Goal: Task Accomplishment & Management: Use online tool/utility

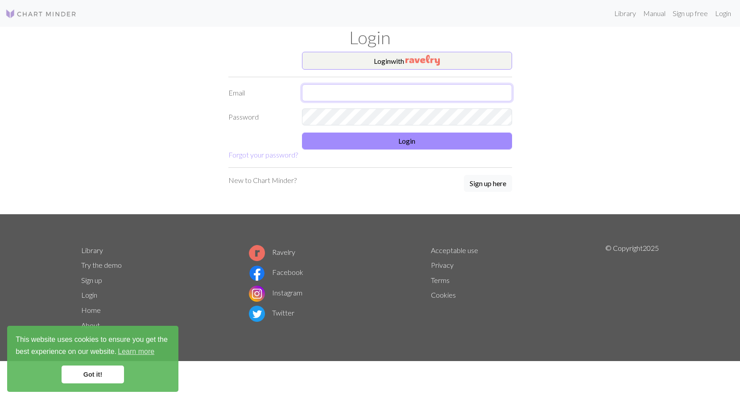
type input "[PERSON_NAME][EMAIL_ADDRESS][DOMAIN_NAME]"
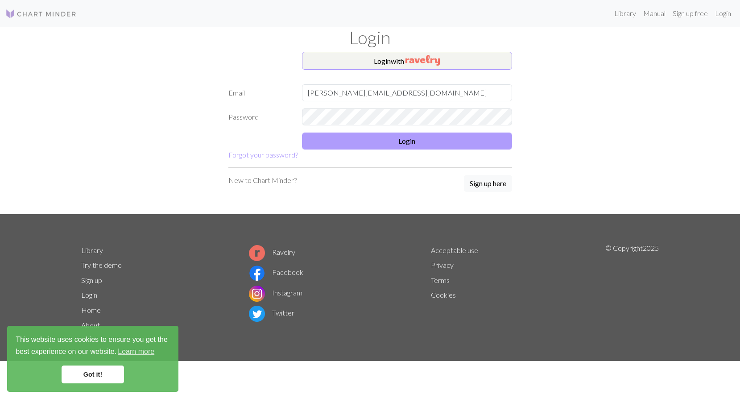
click at [380, 138] on button "Login" at bounding box center [407, 140] width 210 height 17
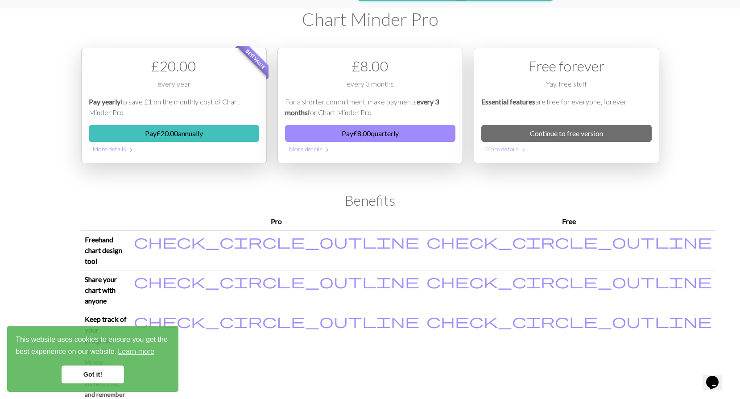
scroll to position [21, 0]
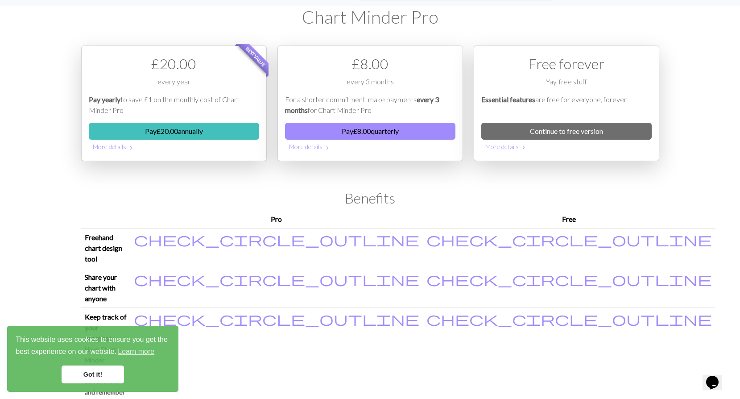
click at [91, 372] on link "Got it!" at bounding box center [93, 374] width 62 height 18
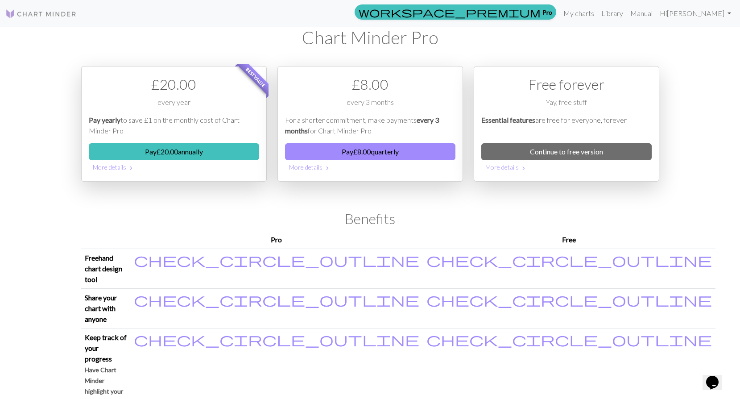
scroll to position [0, 0]
click at [597, 16] on link "My charts" at bounding box center [579, 13] width 38 height 18
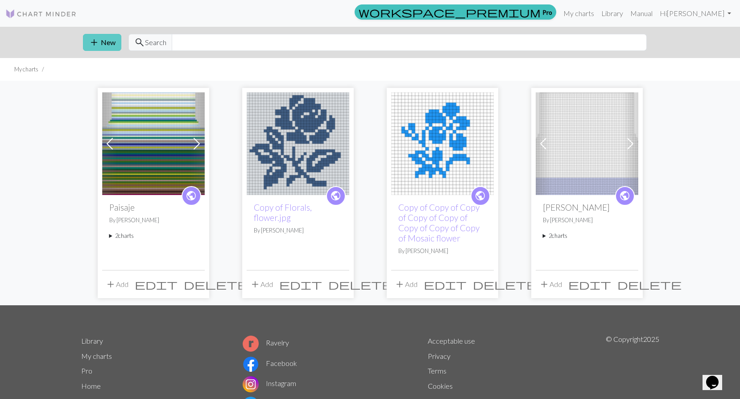
click at [107, 40] on button "add New" at bounding box center [102, 42] width 38 height 17
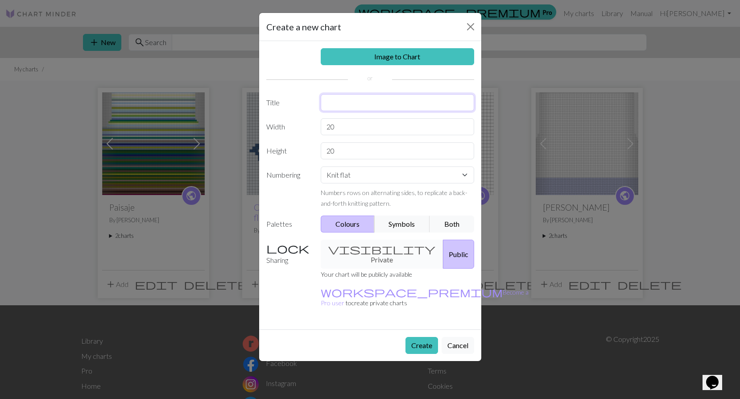
click at [369, 105] on input "text" at bounding box center [397, 102] width 153 height 17
type input "Naranja"
click at [402, 56] on link "Image to Chart" at bounding box center [397, 56] width 153 height 17
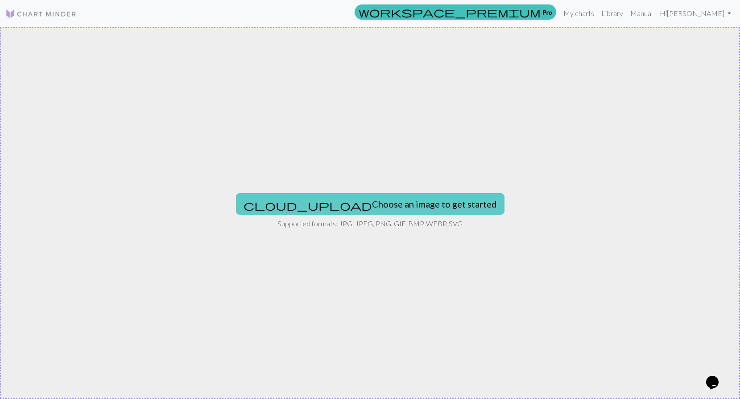
click at [333, 198] on button "cloud_upload Choose an image to get started" at bounding box center [370, 203] width 268 height 21
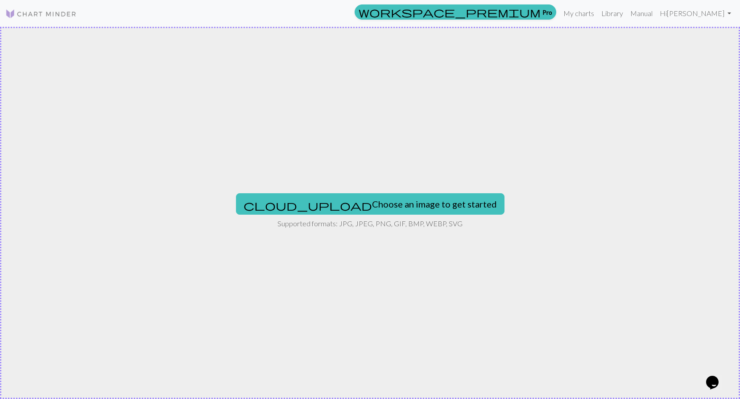
type input "C:\fakepath\tempImageMaoHVz.jpg"
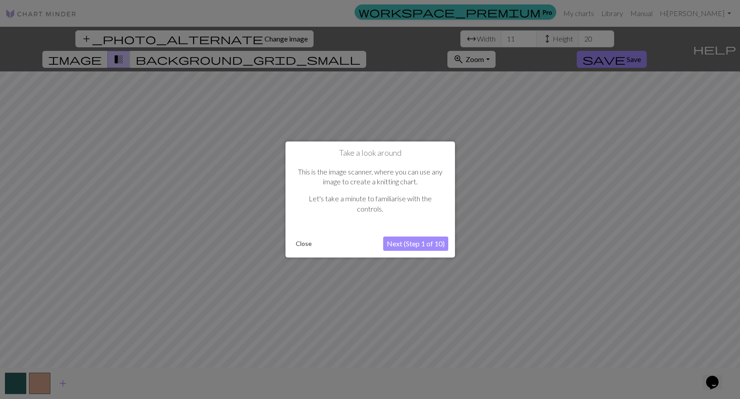
click at [415, 241] on button "Next (Step 1 of 10)" at bounding box center [415, 243] width 65 height 14
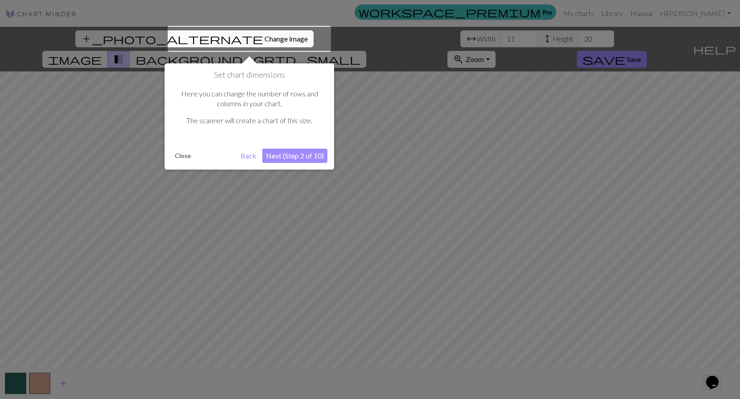
click at [295, 154] on button "Next (Step 2 of 10)" at bounding box center [294, 155] width 65 height 14
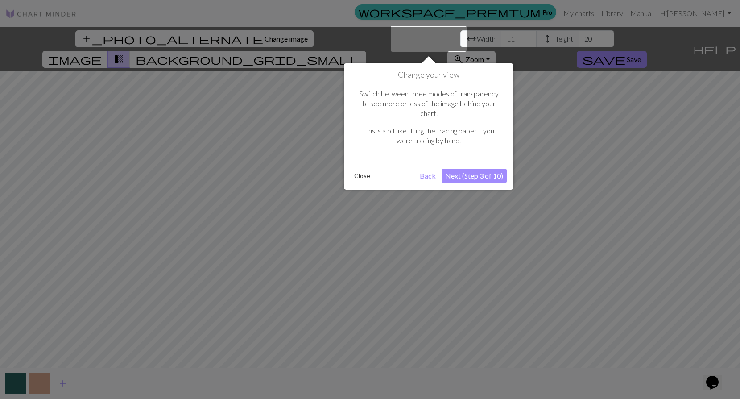
click at [474, 169] on button "Next (Step 3 of 10)" at bounding box center [473, 176] width 65 height 14
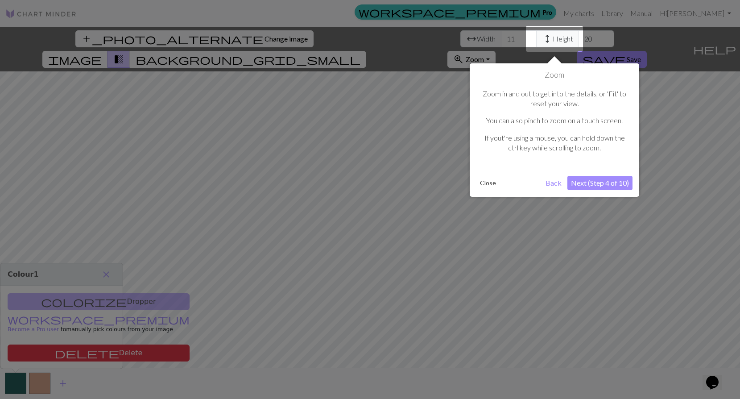
click at [597, 182] on button "Next (Step 4 of 10)" at bounding box center [599, 183] width 65 height 14
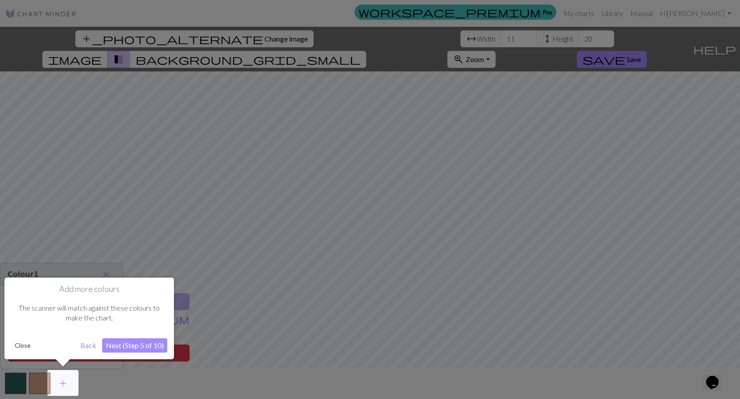
click at [133, 345] on button "Next (Step 5 of 10)" at bounding box center [134, 345] width 65 height 14
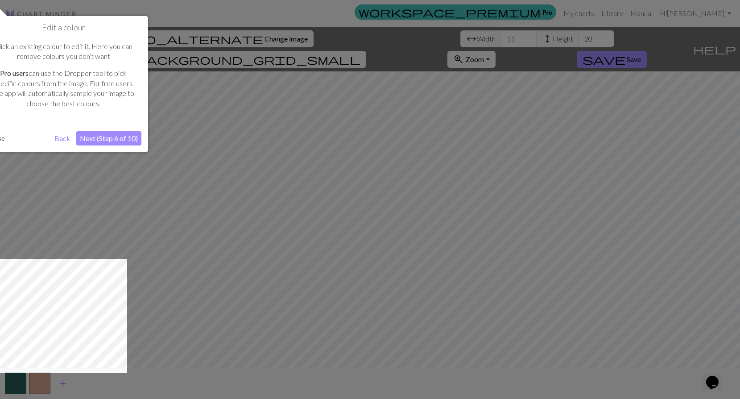
click at [115, 137] on button "Next (Step 6 of 10)" at bounding box center [108, 138] width 65 height 14
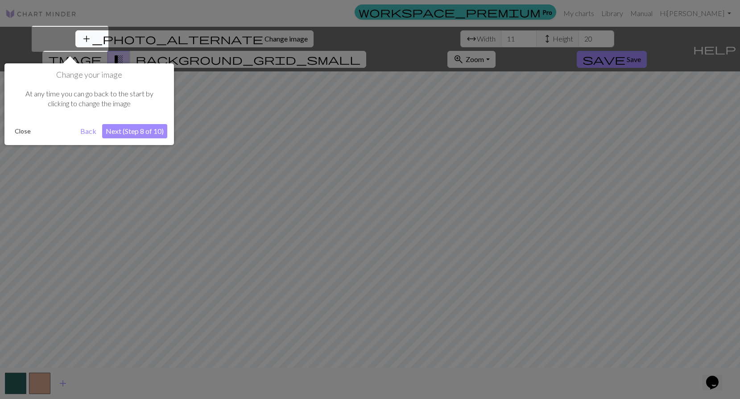
click at [141, 132] on button "Next (Step 8 of 10)" at bounding box center [134, 131] width 65 height 14
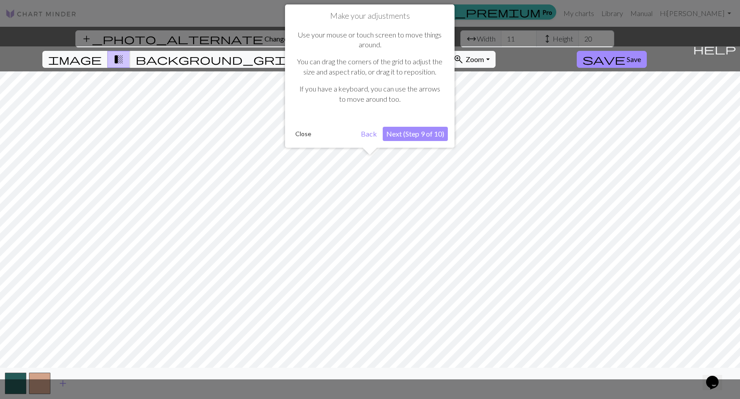
click at [412, 134] on button "Next (Step 9 of 10)" at bounding box center [415, 134] width 65 height 14
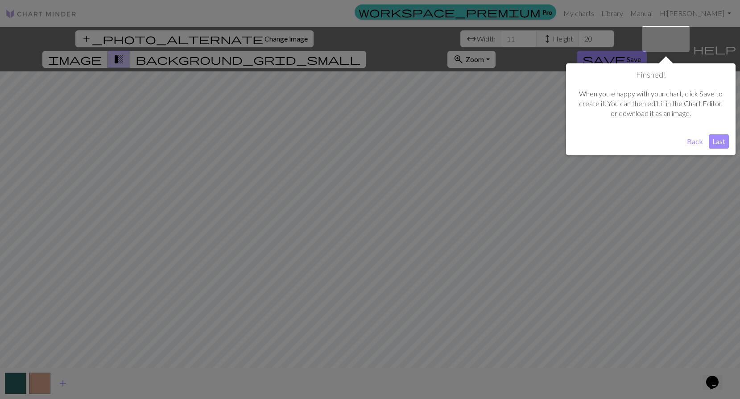
click at [716, 144] on button "Last" at bounding box center [718, 141] width 20 height 14
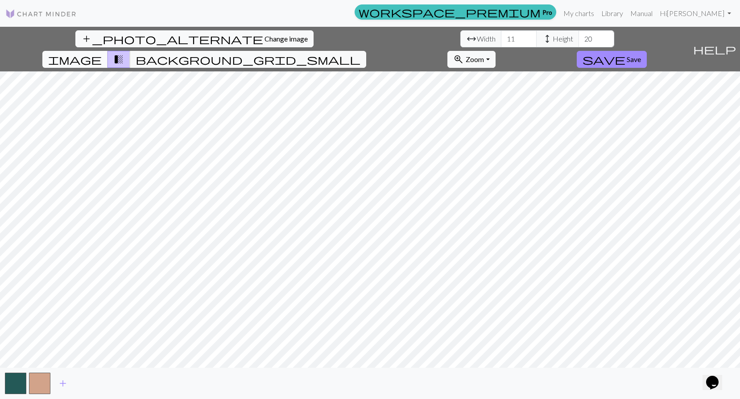
click at [102, 53] on span "image" at bounding box center [75, 59] width 54 height 12
click at [124, 53] on span "transition_fade" at bounding box center [118, 59] width 11 height 12
click at [360, 53] on span "background_grid_small" at bounding box center [248, 59] width 225 height 12
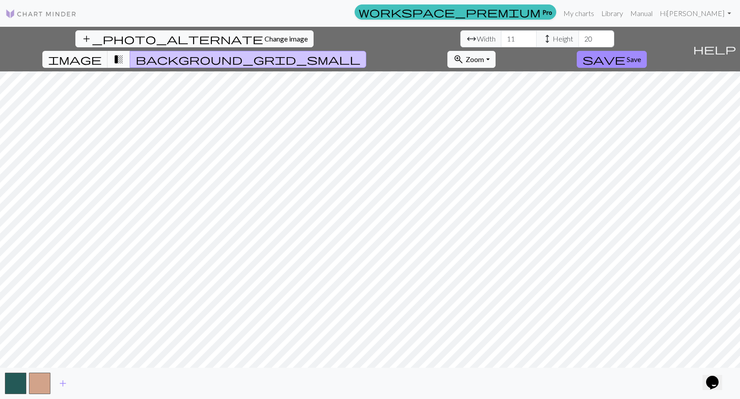
click at [124, 53] on span "transition_fade" at bounding box center [118, 59] width 11 height 12
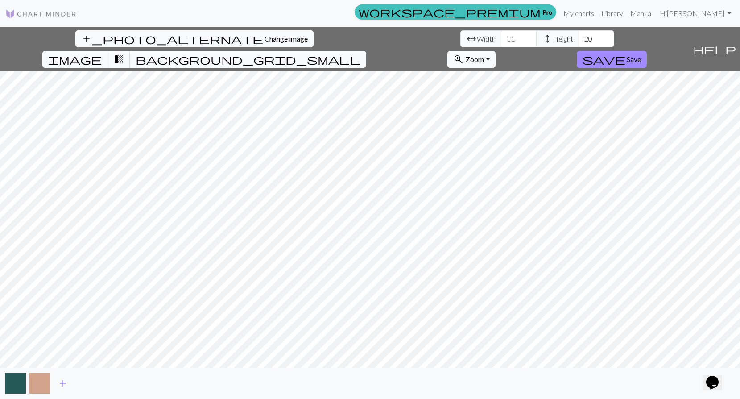
click at [41, 387] on button "button" at bounding box center [39, 382] width 21 height 21
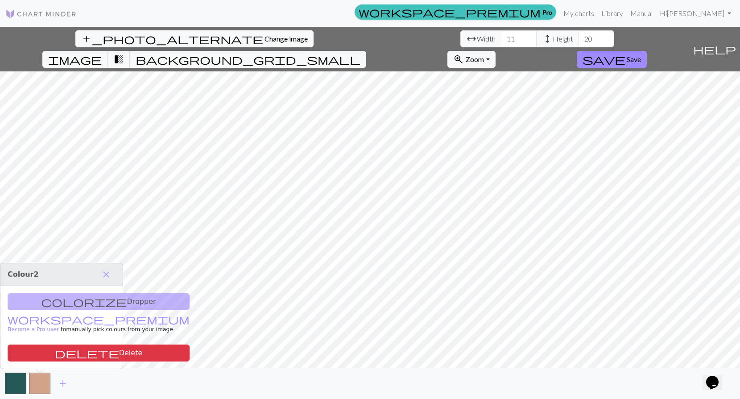
click at [89, 301] on div "colorize Dropper workspace_premium Become a Pro user to manually pick colours f…" at bounding box center [61, 327] width 122 height 82
drag, startPoint x: 109, startPoint y: 270, endPoint x: 101, endPoint y: 297, distance: 27.9
click at [108, 270] on span "close" at bounding box center [106, 274] width 11 height 12
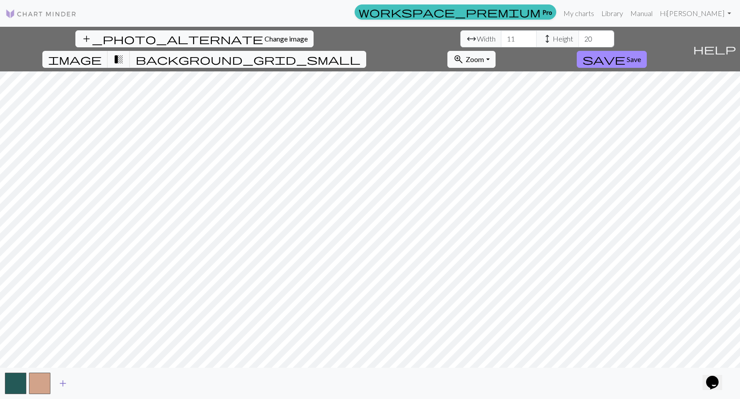
click at [70, 385] on button "add" at bounding box center [63, 383] width 22 height 17
click at [86, 384] on span "add" at bounding box center [87, 383] width 11 height 12
click at [92, 384] on button "button" at bounding box center [87, 382] width 21 height 21
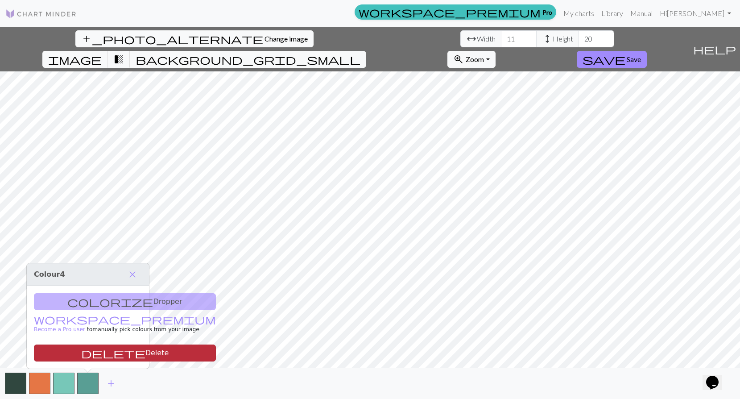
click at [88, 354] on button "delete Delete" at bounding box center [125, 352] width 182 height 17
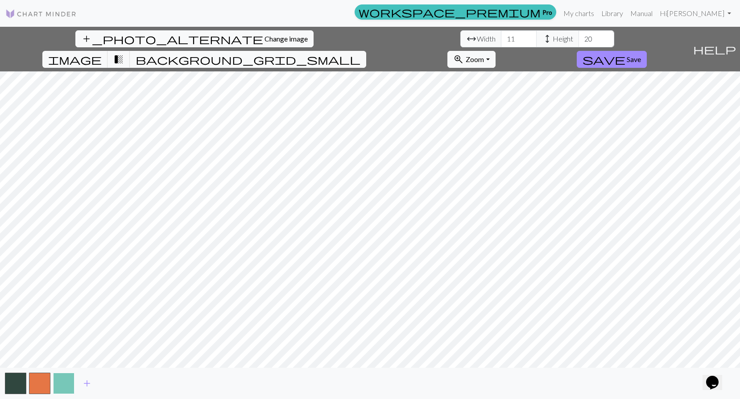
scroll to position [0, 0]
click at [58, 383] on button "button" at bounding box center [63, 382] width 21 height 21
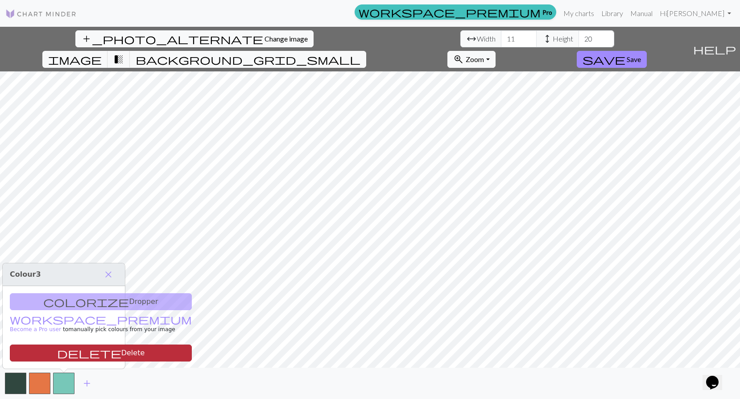
click at [70, 352] on button "delete Delete" at bounding box center [101, 352] width 182 height 17
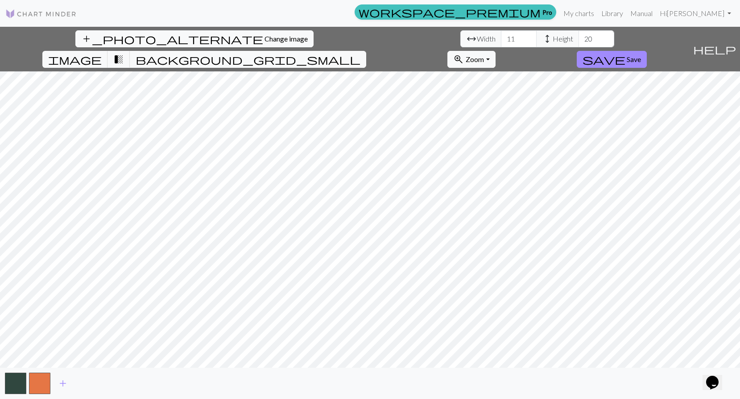
scroll to position [0, 0]
click at [63, 380] on span "add" at bounding box center [63, 383] width 11 height 12
click at [86, 380] on span "add" at bounding box center [87, 383] width 11 height 12
click at [69, 385] on button "button" at bounding box center [63, 382] width 21 height 21
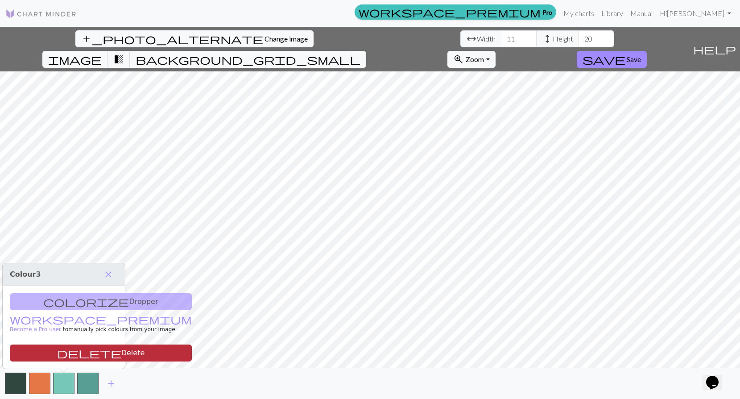
click at [79, 352] on button "delete Delete" at bounding box center [101, 352] width 182 height 17
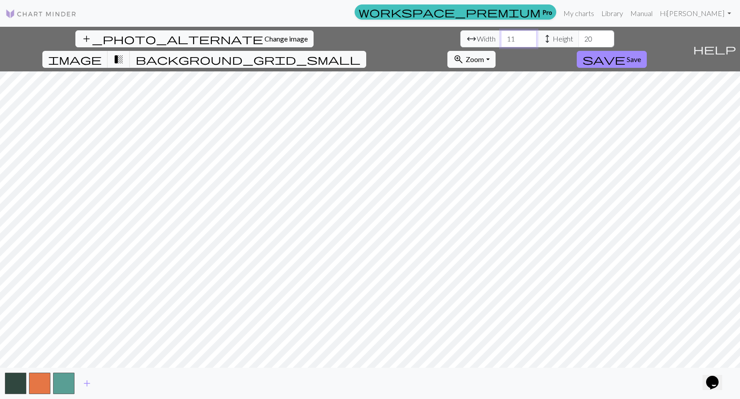
type input "12"
click at [501, 37] on input "12" at bounding box center [519, 38] width 36 height 17
type input "21"
click at [578, 36] on input "21" at bounding box center [596, 38] width 36 height 17
type input "13"
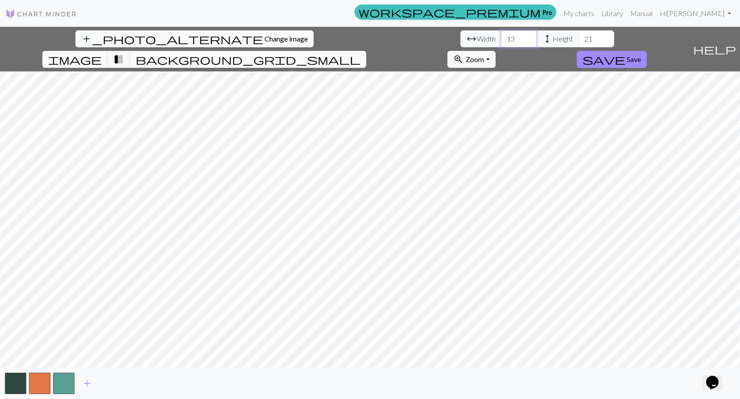
click at [501, 37] on input "13" at bounding box center [519, 38] width 36 height 17
type input "22"
click at [578, 37] on input "22" at bounding box center [596, 38] width 36 height 17
type input "12"
click at [501, 41] on input "12" at bounding box center [519, 38] width 36 height 17
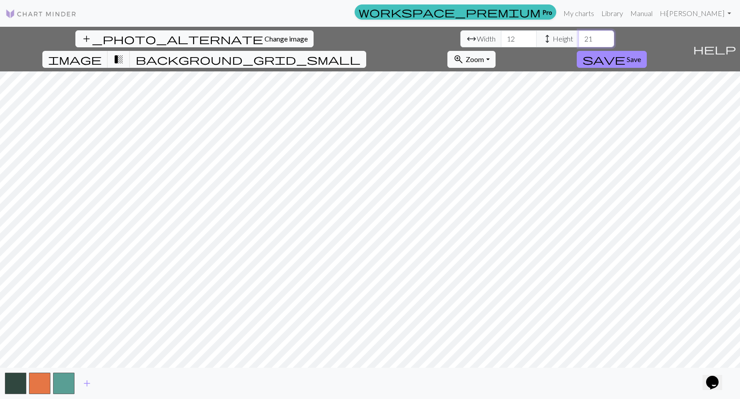
click at [578, 40] on input "21" at bounding box center [596, 38] width 36 height 17
click at [578, 40] on input "20" at bounding box center [596, 38] width 36 height 17
click at [578, 40] on input "19" at bounding box center [596, 38] width 36 height 17
click at [578, 40] on input "18" at bounding box center [596, 38] width 36 height 17
click at [578, 37] on input "18" at bounding box center [596, 38] width 36 height 17
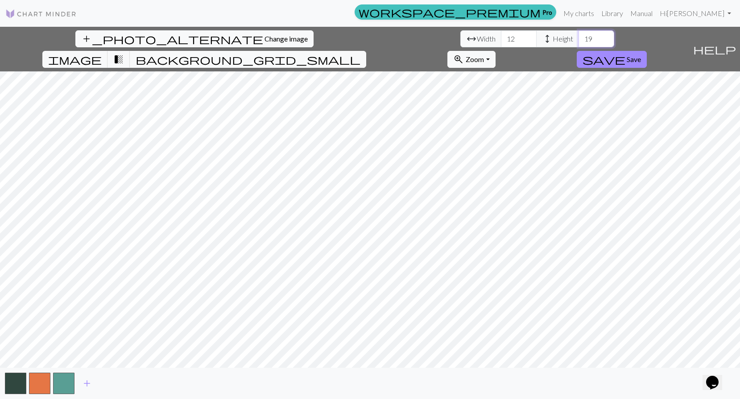
click at [578, 35] on input "19" at bounding box center [596, 38] width 36 height 17
click at [578, 36] on input "20" at bounding box center [596, 38] width 36 height 17
type input "21"
click at [578, 36] on input "21" at bounding box center [596, 38] width 36 height 17
click at [641, 55] on span "Save" at bounding box center [633, 59] width 14 height 8
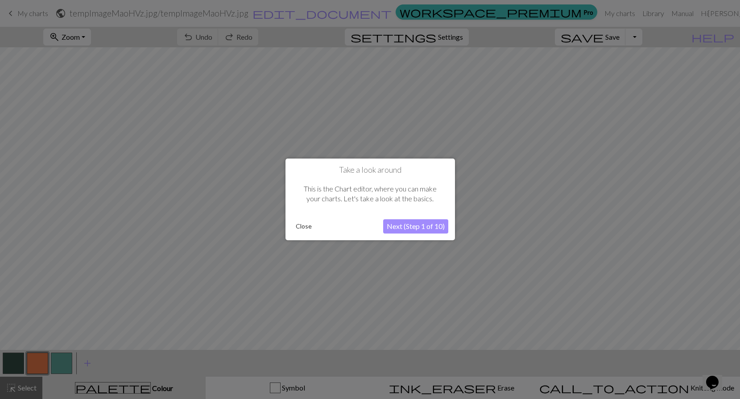
click at [409, 225] on button "Next (Step 1 of 10)" at bounding box center [415, 226] width 65 height 14
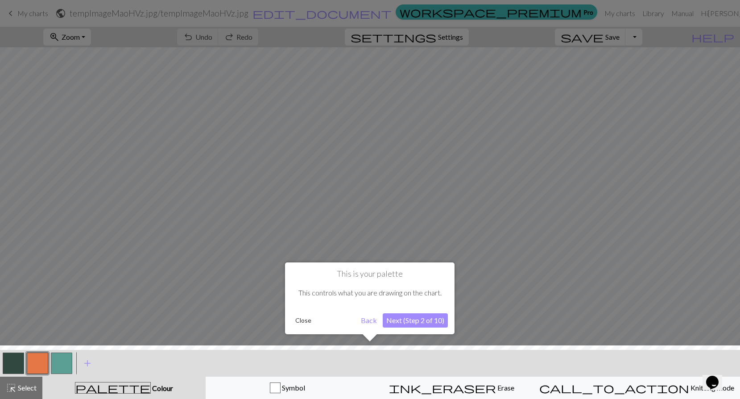
click at [400, 321] on button "Next (Step 2 of 10)" at bounding box center [415, 320] width 65 height 14
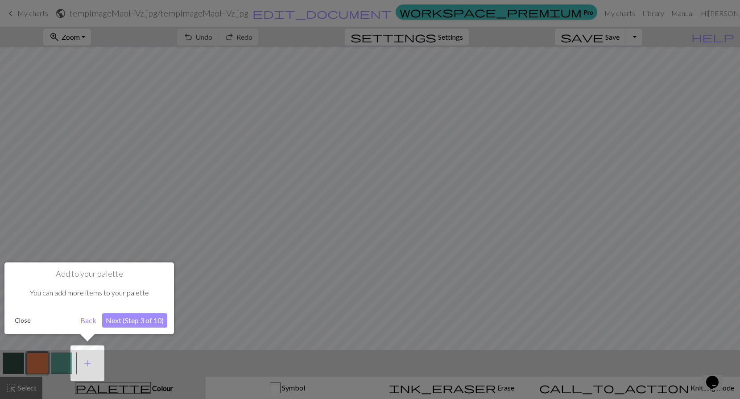
drag, startPoint x: 169, startPoint y: 321, endPoint x: 165, endPoint y: 321, distance: 4.5
click at [169, 321] on div "Add to your palette You can add more items to your palette Close Back Next (Ste…" at bounding box center [88, 298] width 169 height 72
click at [147, 319] on button "Next (Step 3 of 10)" at bounding box center [134, 320] width 65 height 14
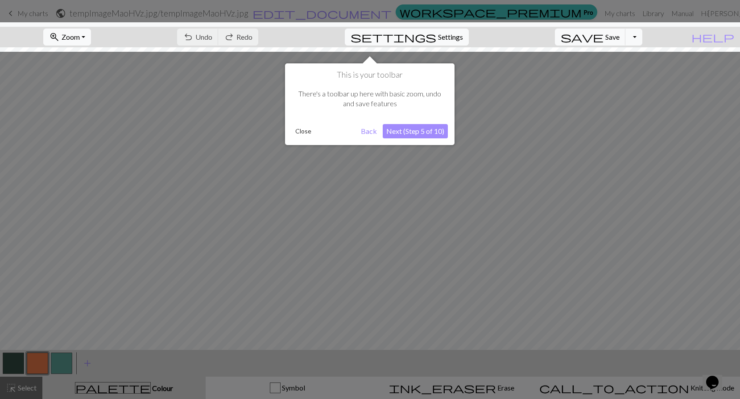
click at [411, 126] on button "Next (Step 5 of 10)" at bounding box center [415, 131] width 65 height 14
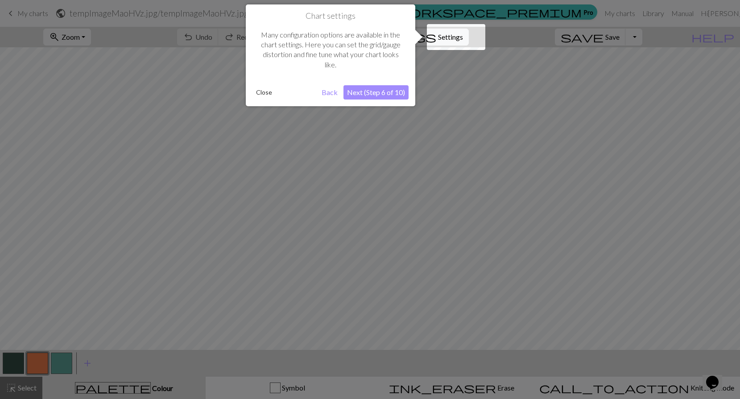
click at [380, 94] on button "Next (Step 6 of 10)" at bounding box center [375, 92] width 65 height 14
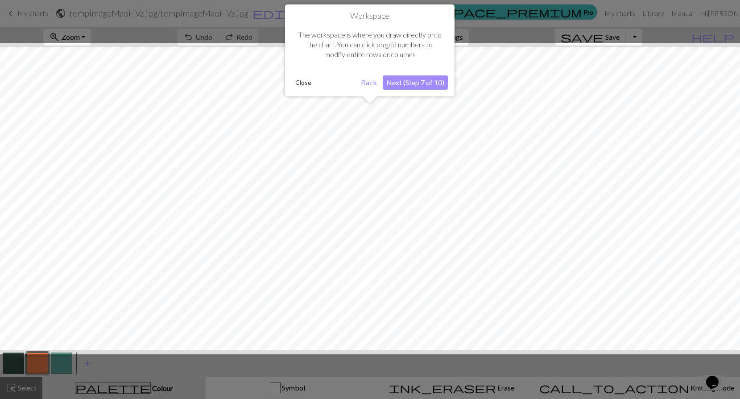
click at [410, 85] on button "Next (Step 7 of 10)" at bounding box center [415, 82] width 65 height 14
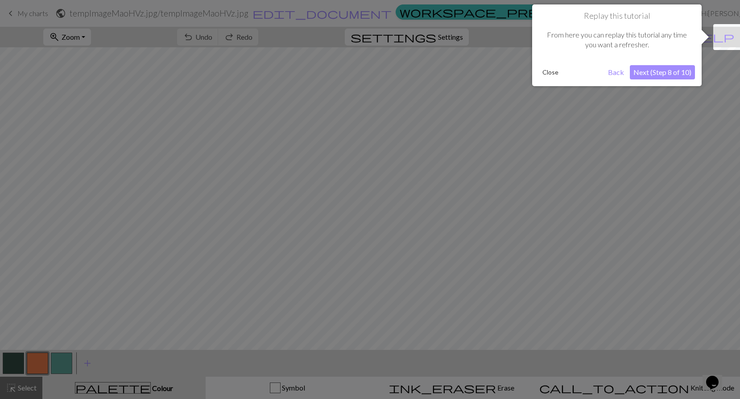
click at [670, 66] on button "Next (Step 8 of 10)" at bounding box center [662, 72] width 65 height 14
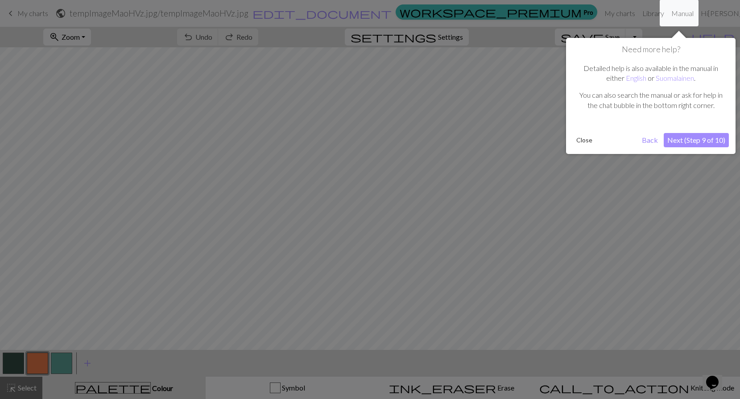
click at [668, 68] on p "Detailed help is also available in the manual in either English or Suomalainen ." at bounding box center [650, 73] width 147 height 20
click at [681, 143] on button "Next (Step 9 of 10)" at bounding box center [695, 140] width 65 height 14
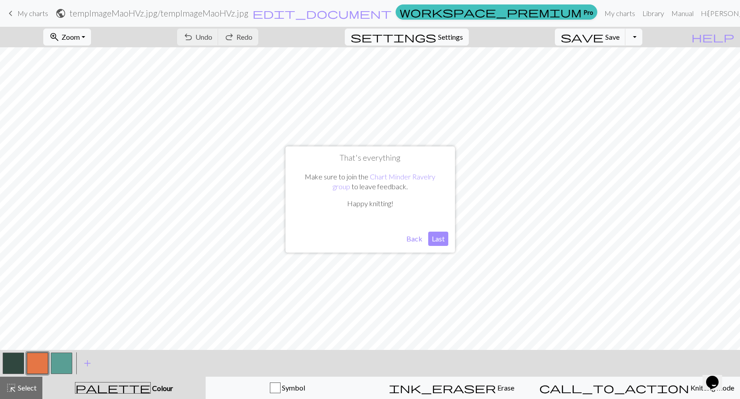
click at [435, 239] on button "Last" at bounding box center [438, 238] width 20 height 14
drag, startPoint x: 12, startPoint y: 363, endPoint x: 40, endPoint y: 354, distance: 30.2
click at [11, 363] on button "button" at bounding box center [13, 362] width 21 height 21
click at [43, 365] on button "button" at bounding box center [37, 362] width 21 height 21
drag, startPoint x: 13, startPoint y: 362, endPoint x: 40, endPoint y: 354, distance: 27.8
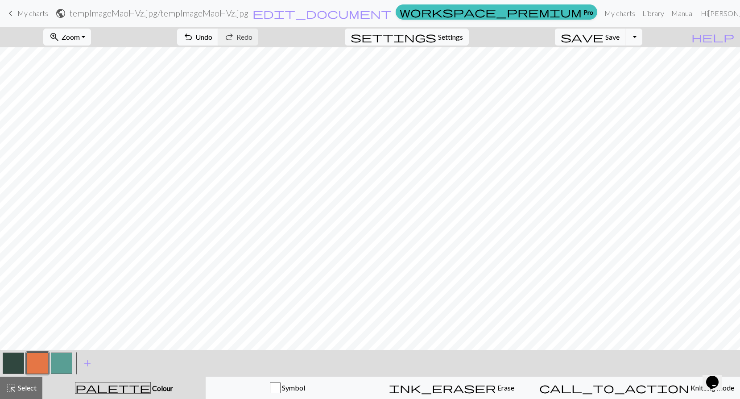
click at [14, 361] on button "button" at bounding box center [13, 362] width 21 height 21
drag, startPoint x: 31, startPoint y: 367, endPoint x: 48, endPoint y: 355, distance: 20.3
click at [31, 367] on button "button" at bounding box center [37, 362] width 21 height 21
click at [22, 367] on button "button" at bounding box center [13, 362] width 21 height 21
click at [37, 362] on button "button" at bounding box center [37, 362] width 21 height 21
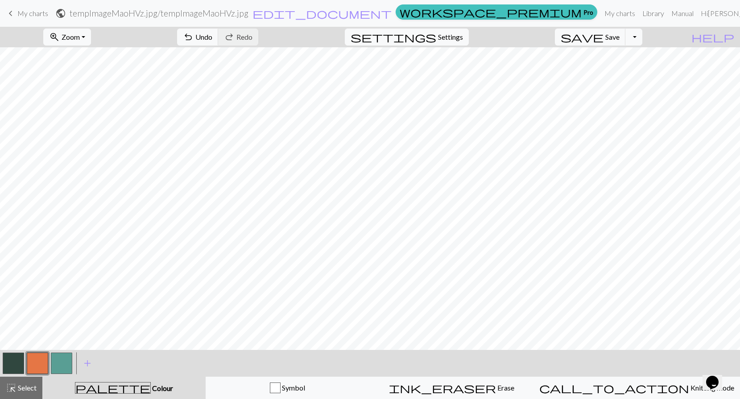
click at [56, 364] on button "button" at bounding box center [61, 362] width 21 height 21
click at [19, 363] on button "button" at bounding box center [13, 362] width 21 height 21
click at [64, 366] on button "button" at bounding box center [61, 362] width 21 height 21
click at [19, 363] on button "button" at bounding box center [13, 362] width 21 height 21
click at [59, 368] on button "button" at bounding box center [61, 362] width 21 height 21
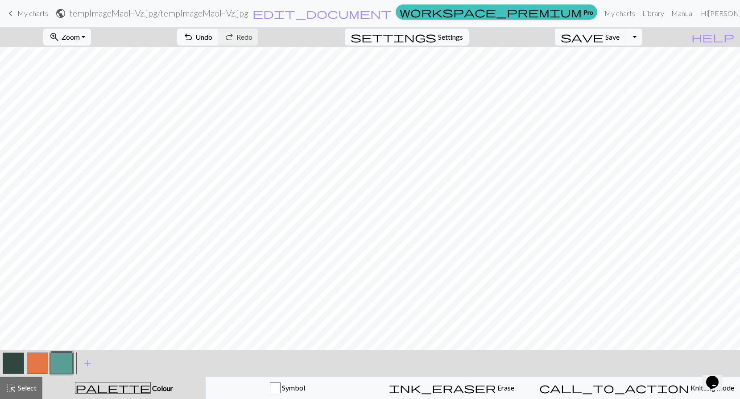
drag, startPoint x: 8, startPoint y: 360, endPoint x: 29, endPoint y: 350, distance: 23.9
click at [8, 359] on button "button" at bounding box center [13, 362] width 21 height 21
click at [58, 366] on button "button" at bounding box center [61, 362] width 21 height 21
drag, startPoint x: 18, startPoint y: 366, endPoint x: 41, endPoint y: 351, distance: 27.8
click at [18, 366] on button "button" at bounding box center [13, 362] width 21 height 21
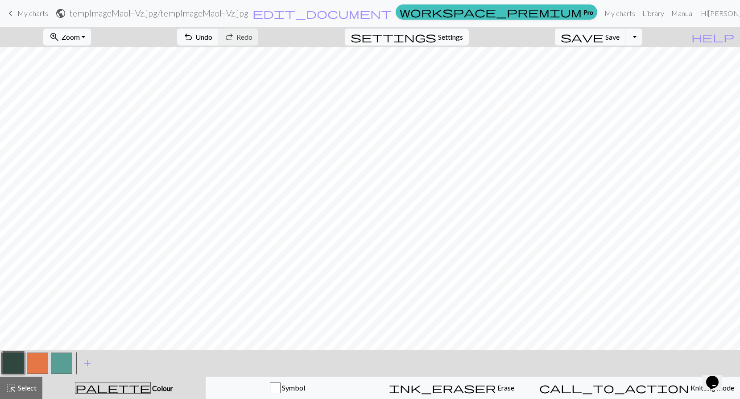
click at [57, 360] on button "button" at bounding box center [61, 362] width 21 height 21
drag, startPoint x: 21, startPoint y: 359, endPoint x: 27, endPoint y: 357, distance: 6.4
click at [21, 359] on button "button" at bounding box center [13, 362] width 21 height 21
drag, startPoint x: 33, startPoint y: 360, endPoint x: 111, endPoint y: 356, distance: 78.1
click at [33, 360] on button "button" at bounding box center [37, 362] width 21 height 21
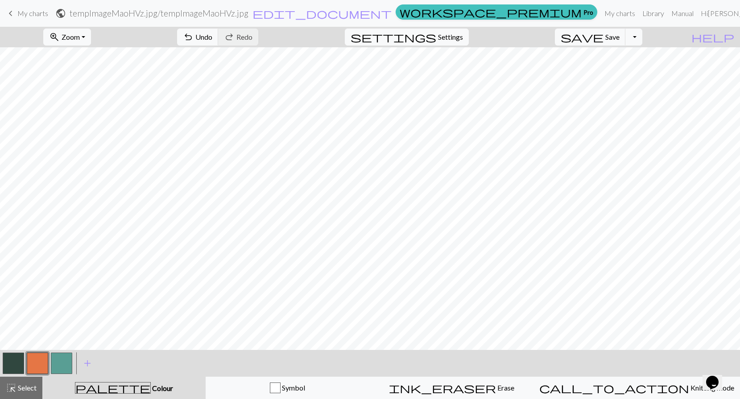
drag, startPoint x: 13, startPoint y: 362, endPoint x: 67, endPoint y: 352, distance: 54.9
click at [15, 362] on button "button" at bounding box center [13, 362] width 21 height 21
drag, startPoint x: 37, startPoint y: 364, endPoint x: 84, endPoint y: 351, distance: 49.3
click at [37, 364] on button "button" at bounding box center [37, 362] width 21 height 21
click at [463, 40] on span "Settings" at bounding box center [450, 37] width 25 height 11
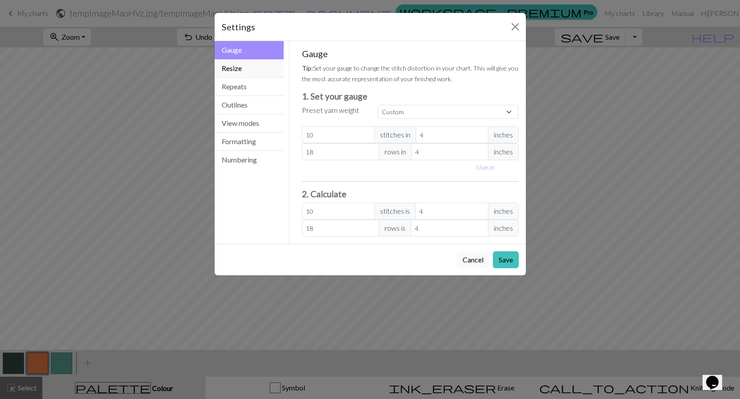
click at [251, 72] on button "Resize" at bounding box center [249, 68] width 70 height 18
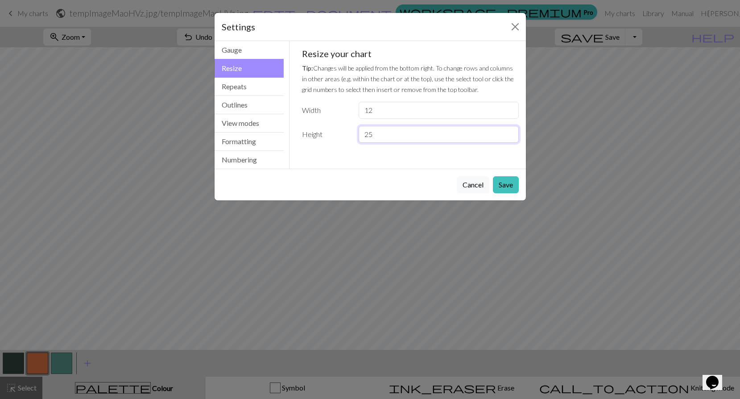
click at [511, 133] on input "25" at bounding box center [438, 134] width 160 height 17
click at [511, 133] on input "24" at bounding box center [438, 134] width 160 height 17
click at [509, 132] on input "24" at bounding box center [438, 134] width 160 height 17
click at [509, 132] on input "25" at bounding box center [438, 134] width 160 height 17
type input "24"
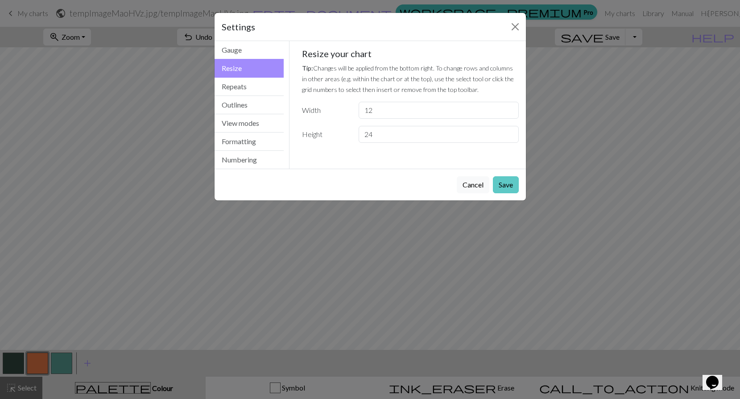
click at [508, 186] on button "Save" at bounding box center [506, 184] width 26 height 17
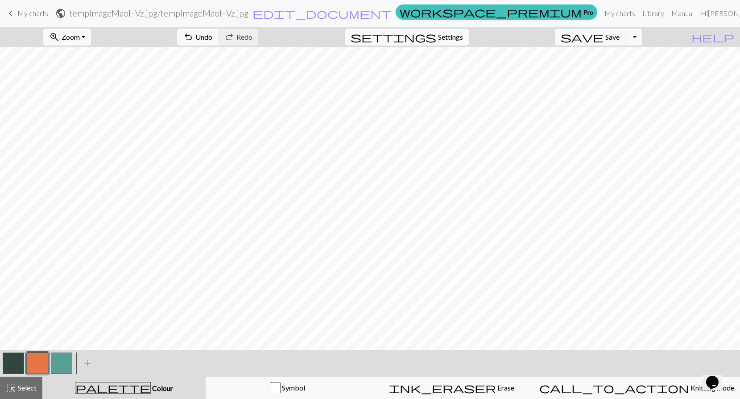
click at [16, 360] on button "button" at bounding box center [13, 362] width 21 height 21
click at [436, 32] on span "settings" at bounding box center [393, 37] width 86 height 12
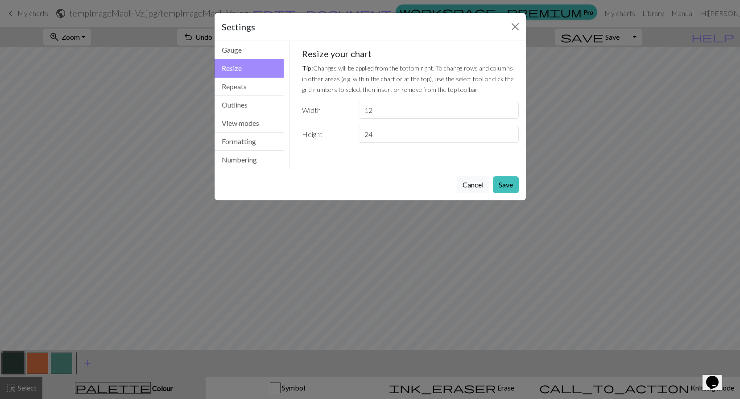
click at [243, 67] on button "Resize" at bounding box center [249, 68] width 70 height 19
type input "13"
click at [507, 108] on input "13" at bounding box center [438, 110] width 160 height 17
click at [509, 181] on button "Save" at bounding box center [506, 184] width 26 height 17
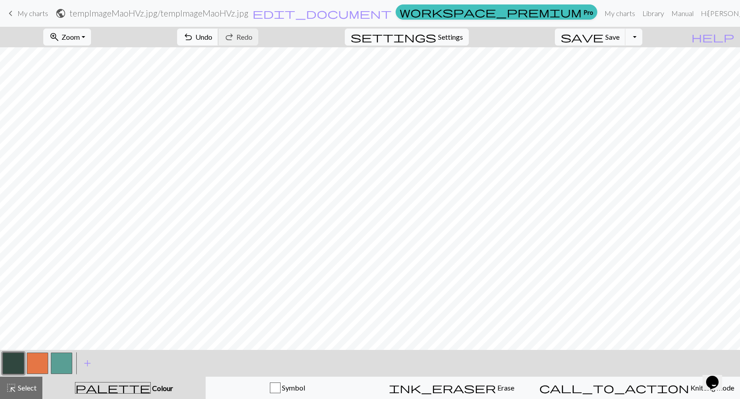
click at [212, 40] on span "Undo" at bounding box center [203, 37] width 17 height 8
click at [452, 42] on span "Settings" at bounding box center [450, 37] width 25 height 11
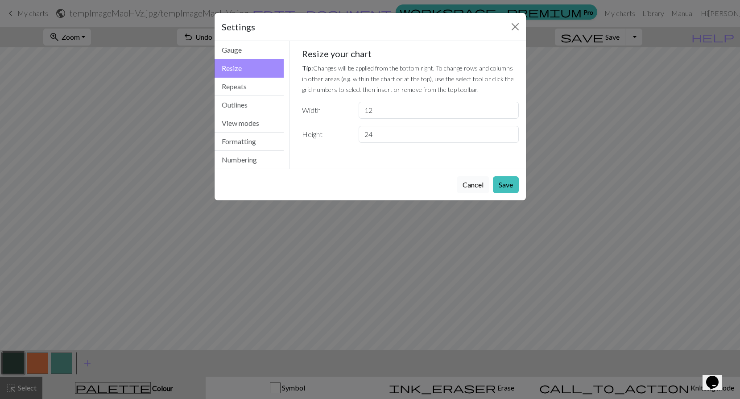
click at [472, 186] on button "Cancel" at bounding box center [473, 184] width 33 height 17
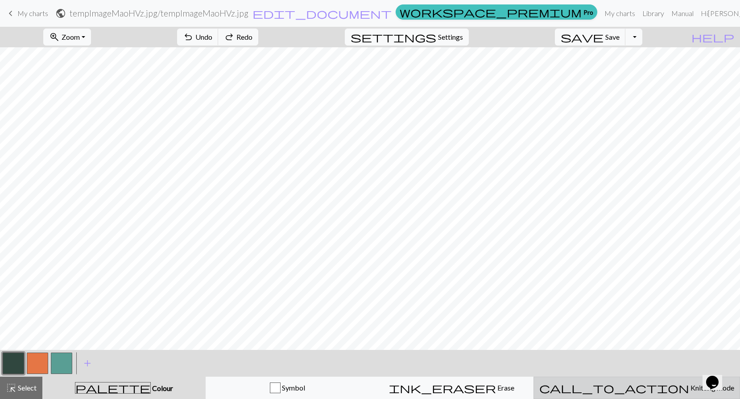
click at [689, 386] on span "Knitting mode" at bounding box center [711, 387] width 45 height 8
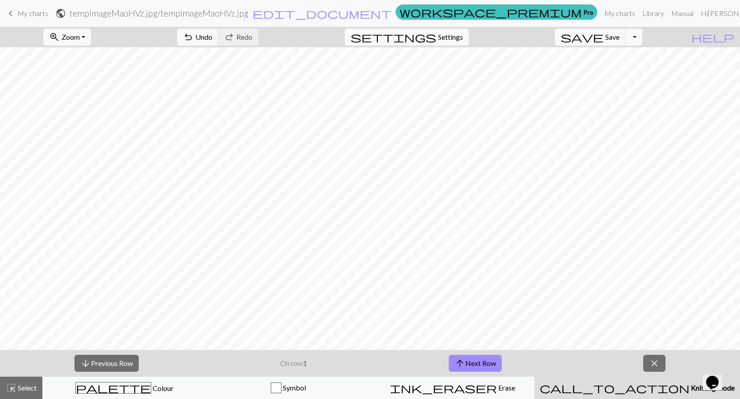
click at [638, 394] on button "call_to_action Knitting mode Knitting mode" at bounding box center [637, 387] width 206 height 22
click at [653, 362] on span "close" at bounding box center [654, 363] width 11 height 12
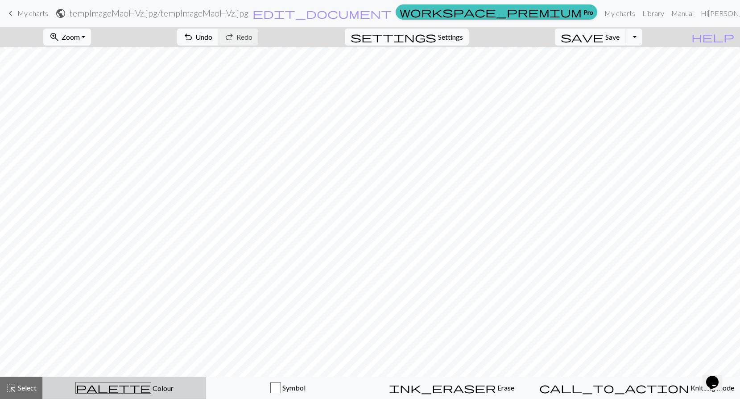
click at [142, 378] on button "palette Colour Colour" at bounding box center [124, 387] width 164 height 22
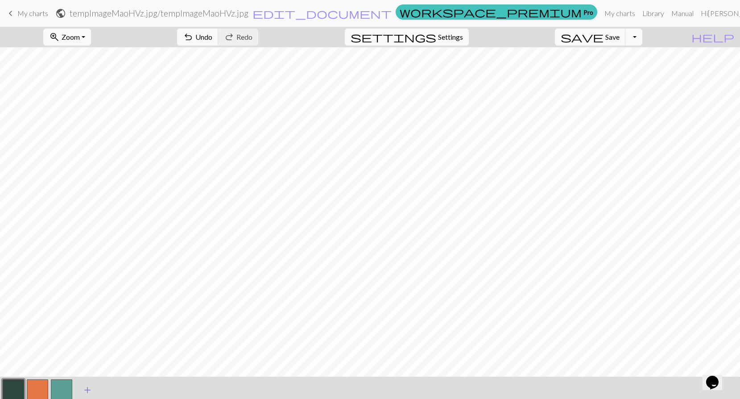
click at [87, 390] on span "add" at bounding box center [87, 389] width 11 height 12
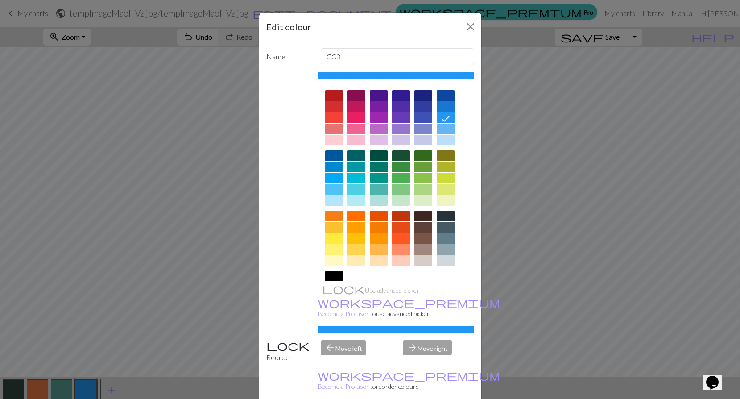
drag, startPoint x: 398, startPoint y: 237, endPoint x: 406, endPoint y: 249, distance: 13.9
click at [398, 237] on div at bounding box center [401, 238] width 18 height 11
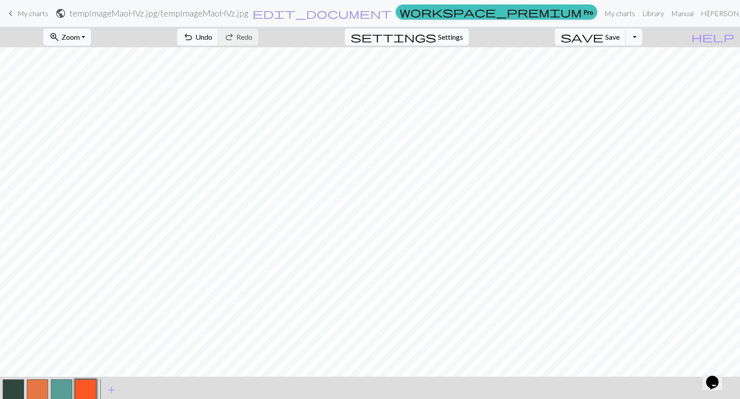
click at [45, 387] on button "button" at bounding box center [37, 389] width 21 height 21
click at [17, 390] on button "button" at bounding box center [13, 389] width 21 height 21
click at [218, 40] on button "undo Undo Undo" at bounding box center [197, 37] width 41 height 17
click at [218, 39] on button "undo Undo Undo" at bounding box center [197, 37] width 41 height 17
click at [603, 37] on span "save" at bounding box center [581, 37] width 43 height 12
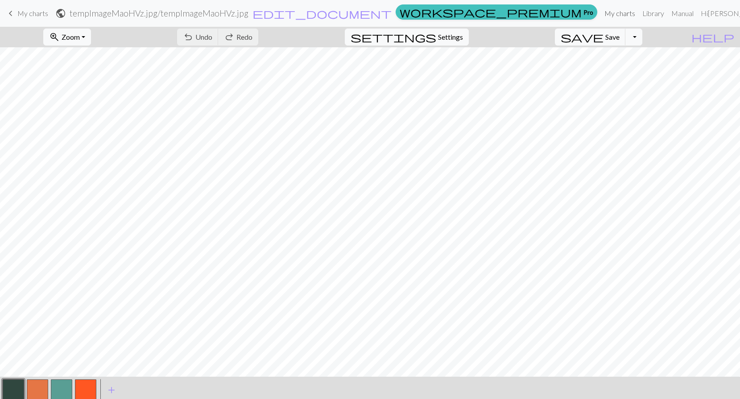
click at [616, 15] on link "My charts" at bounding box center [620, 13] width 38 height 18
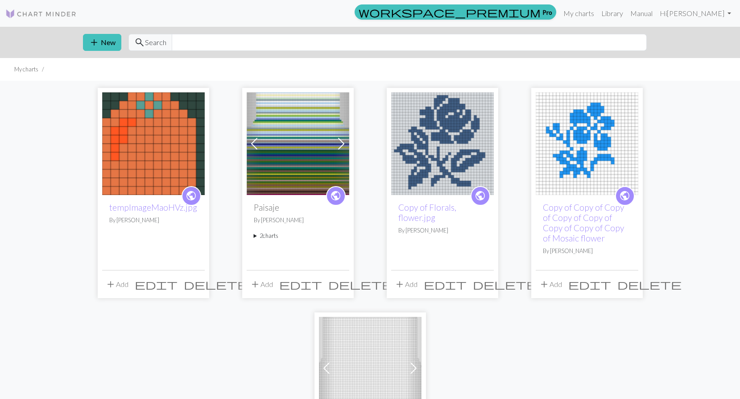
click at [177, 285] on span "edit" at bounding box center [156, 284] width 43 height 12
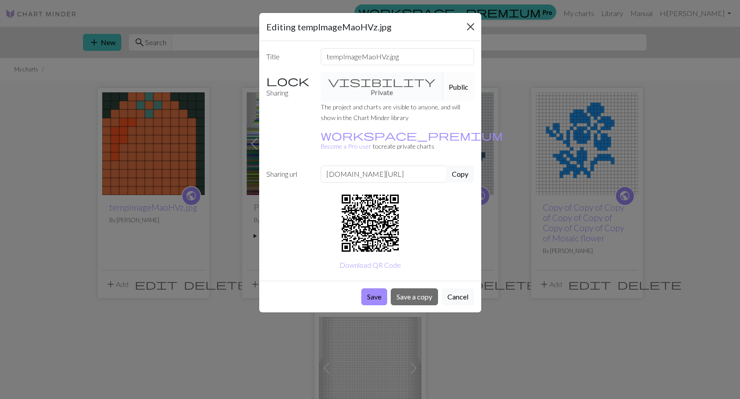
click at [471, 29] on button "Close" at bounding box center [470, 27] width 14 height 14
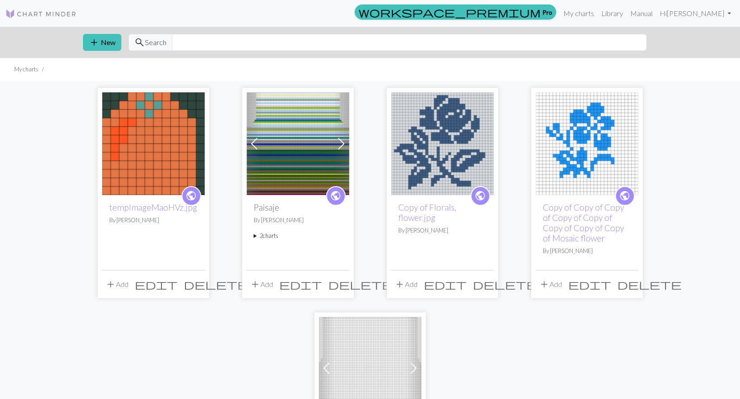
click at [191, 195] on span "public" at bounding box center [190, 196] width 11 height 14
